Goal: Task Accomplishment & Management: Use online tool/utility

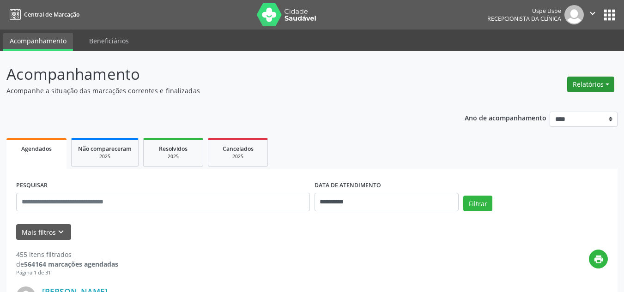
click at [589, 86] on button "Relatórios" at bounding box center [590, 85] width 47 height 16
click at [540, 102] on link "Agendamentos" at bounding box center [564, 104] width 99 height 13
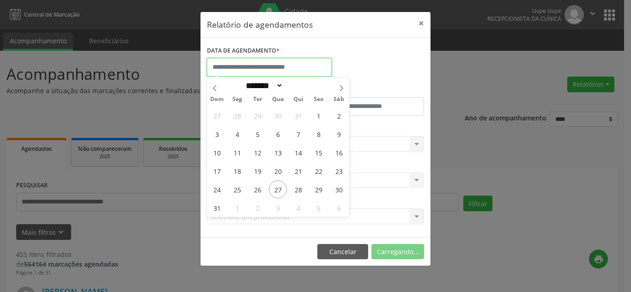
click at [271, 67] on input "text" at bounding box center [269, 67] width 125 height 18
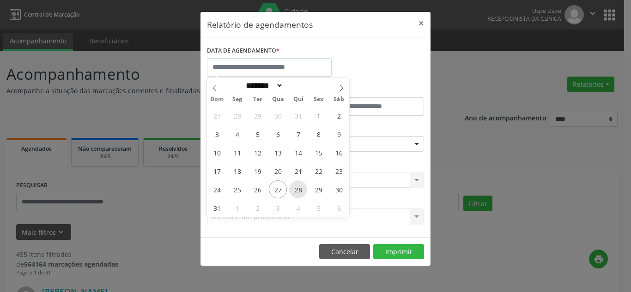
click at [298, 191] on span "28" at bounding box center [298, 190] width 18 height 18
type input "**********"
click at [298, 191] on span "28" at bounding box center [298, 190] width 18 height 18
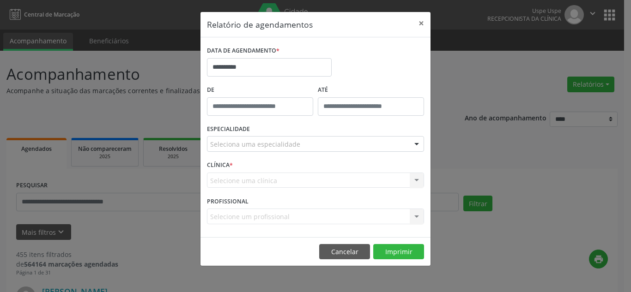
click at [300, 148] on div "Seleciona uma especialidade" at bounding box center [315, 144] width 217 height 16
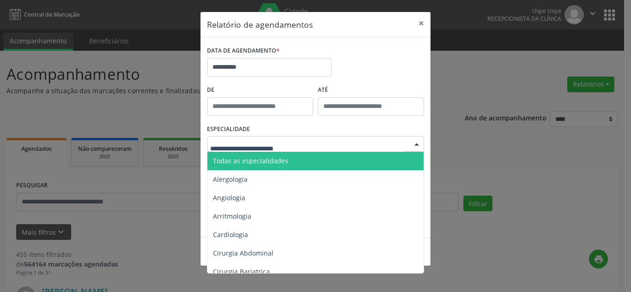
click at [294, 163] on span "Todas as especialidades" at bounding box center [316, 161] width 218 height 18
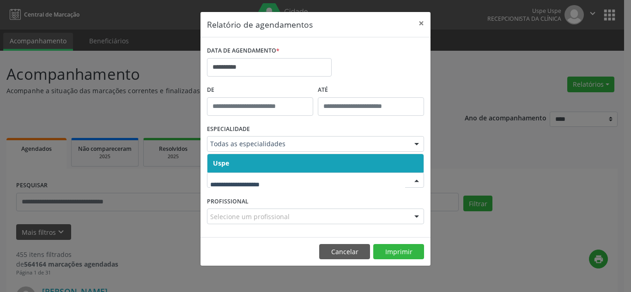
drag, startPoint x: 291, startPoint y: 183, endPoint x: 290, endPoint y: 170, distance: 13.5
click at [290, 165] on span "Uspe" at bounding box center [315, 163] width 216 height 18
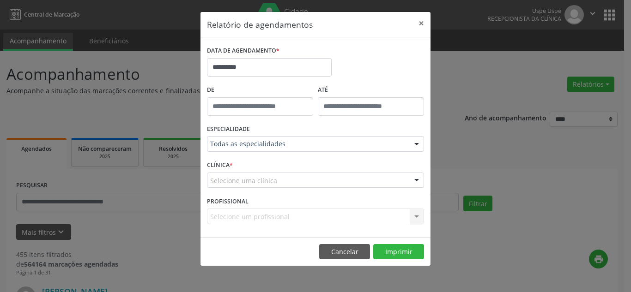
drag, startPoint x: 295, startPoint y: 179, endPoint x: 296, endPoint y: 174, distance: 5.6
click at [296, 177] on div "Selecione uma clínica" at bounding box center [315, 181] width 217 height 16
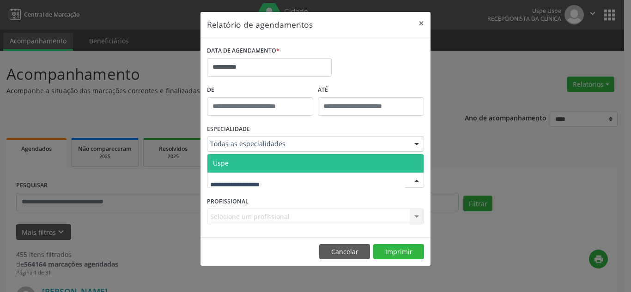
click at [294, 165] on span "Uspe" at bounding box center [315, 163] width 216 height 18
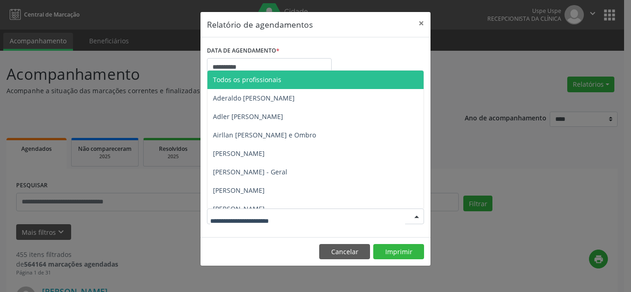
click at [413, 218] on div at bounding box center [417, 217] width 14 height 16
click at [266, 82] on span "Todos os profissionais" at bounding box center [247, 79] width 68 height 9
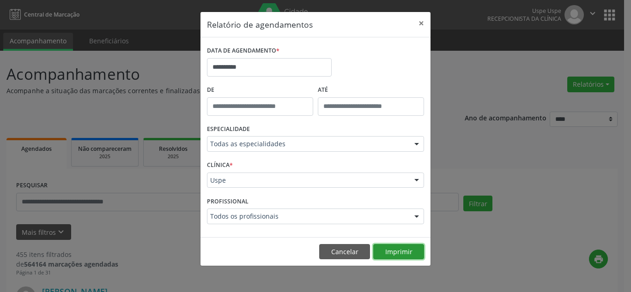
click at [391, 254] on button "Imprimir" at bounding box center [398, 252] width 51 height 16
